Goal: Task Accomplishment & Management: Manage account settings

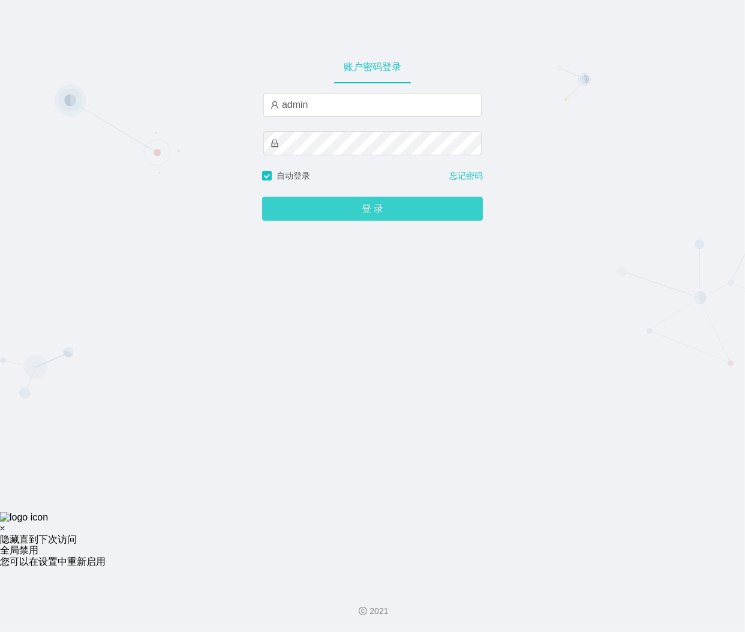
click at [324, 213] on button "登 录" at bounding box center [372, 209] width 221 height 24
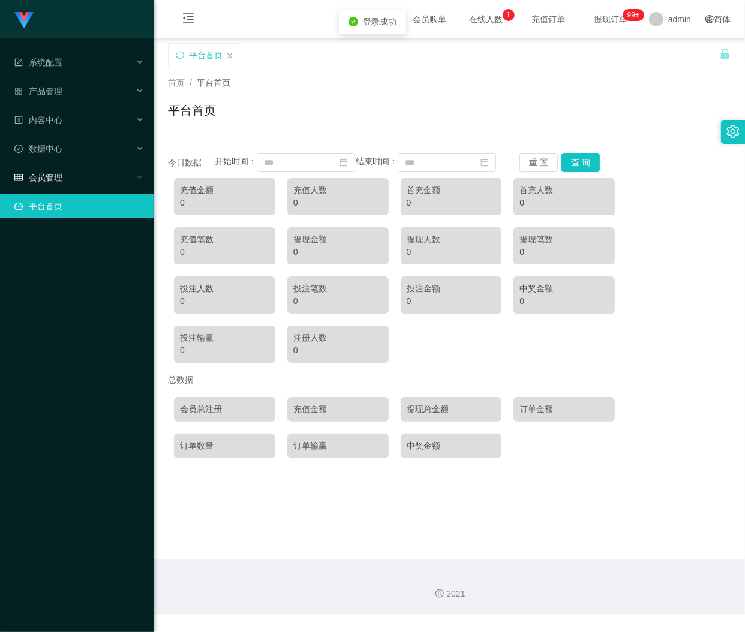
click at [47, 176] on span "会员管理" at bounding box center [38, 178] width 48 height 10
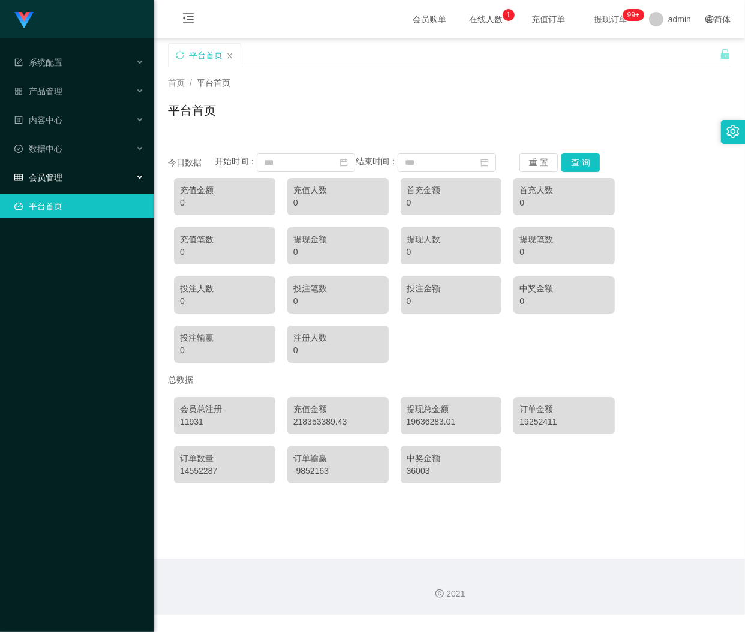
click at [49, 174] on span "会员管理" at bounding box center [38, 178] width 48 height 10
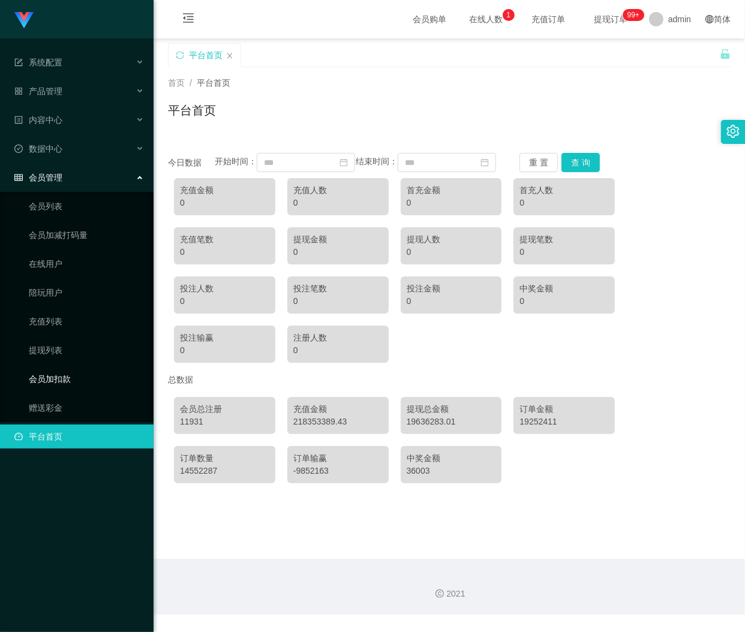
click at [62, 382] on link "会员加扣款" at bounding box center [86, 379] width 115 height 24
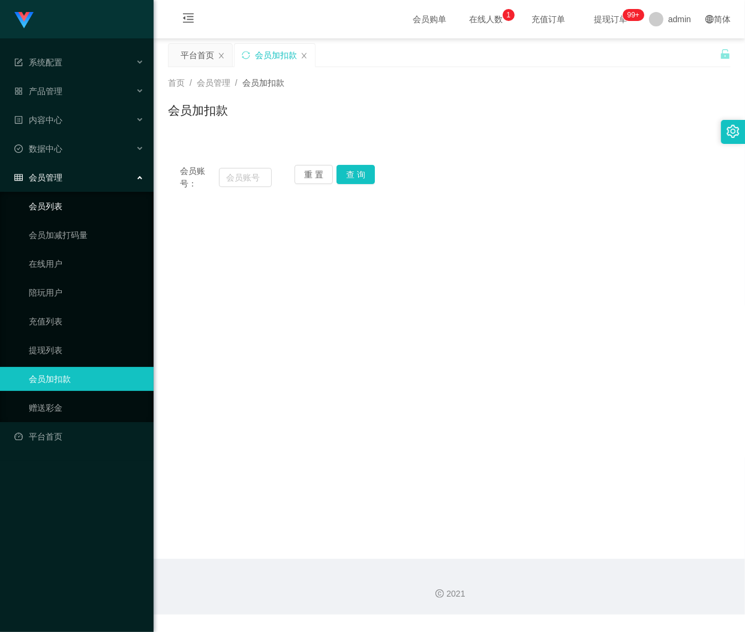
click at [54, 204] on link "会员列表" at bounding box center [86, 206] width 115 height 24
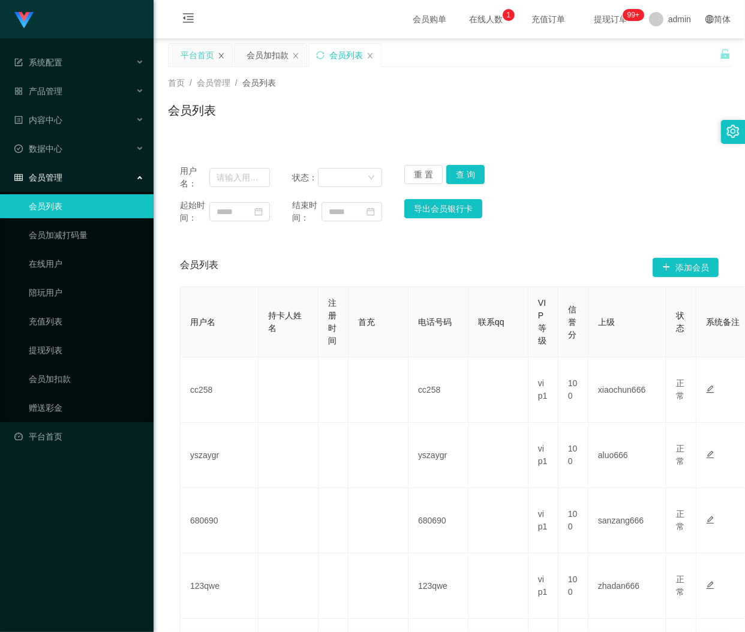
click at [219, 56] on icon "图标: close" at bounding box center [221, 55] width 7 height 7
